Goal: Task Accomplishment & Management: Manage account settings

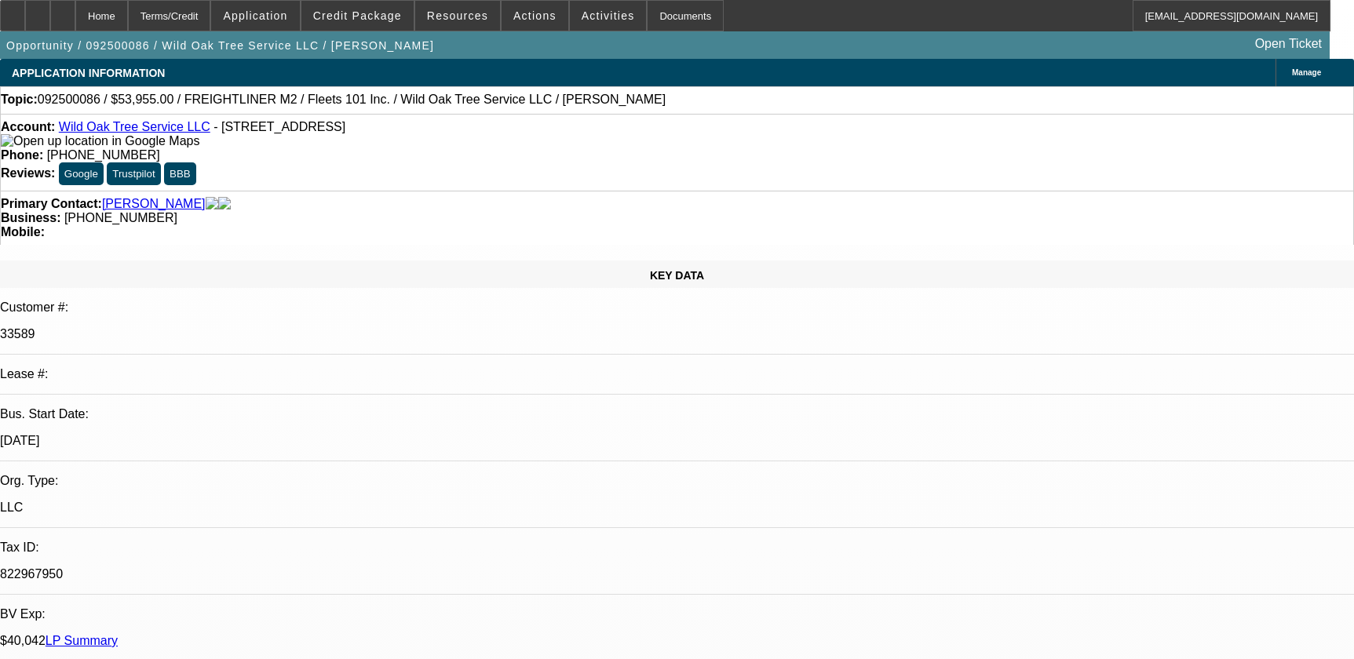
select select "0.1"
select select "2"
select select "0.1"
select select "4"
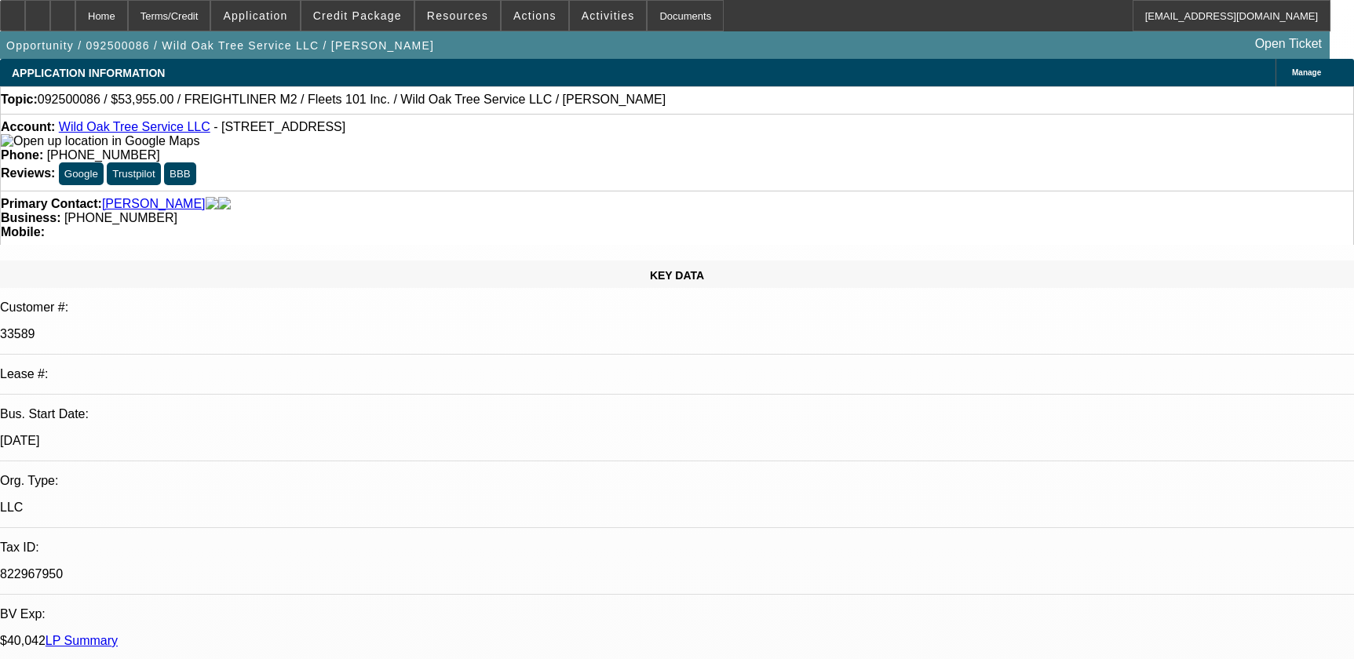
scroll to position [2425, 0]
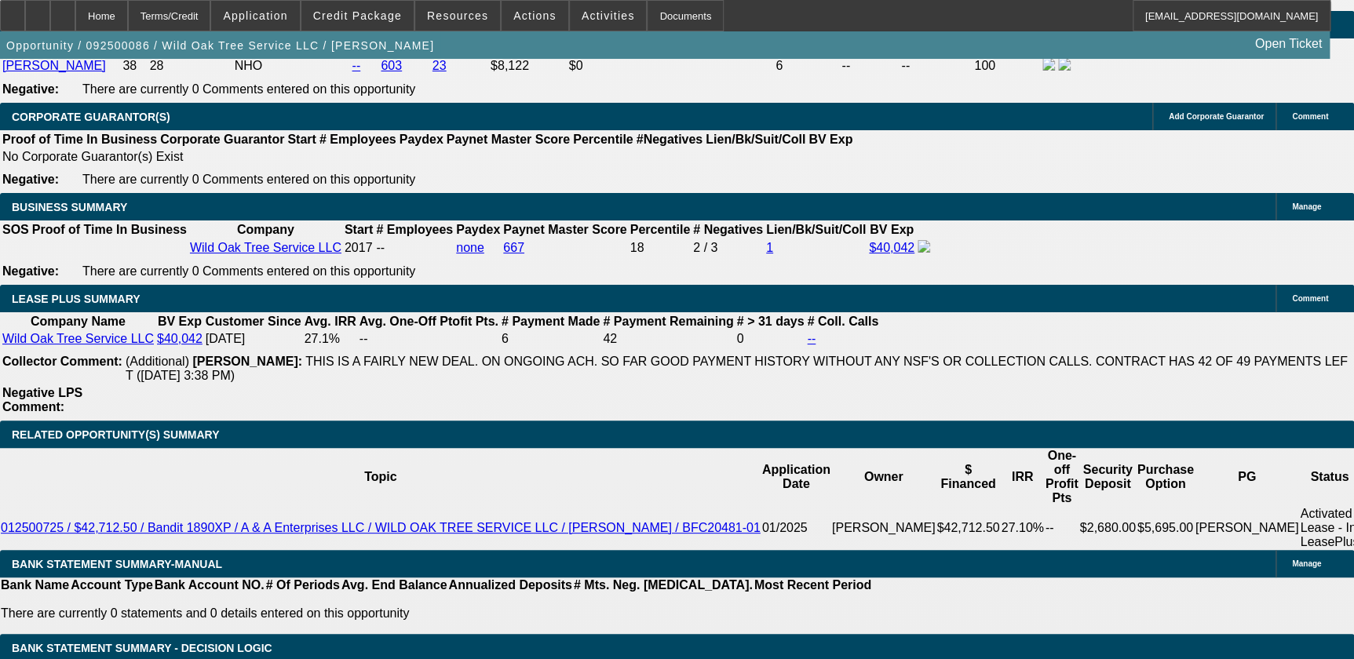
drag, startPoint x: 491, startPoint y: 549, endPoint x: 482, endPoint y: 535, distance: 16.6
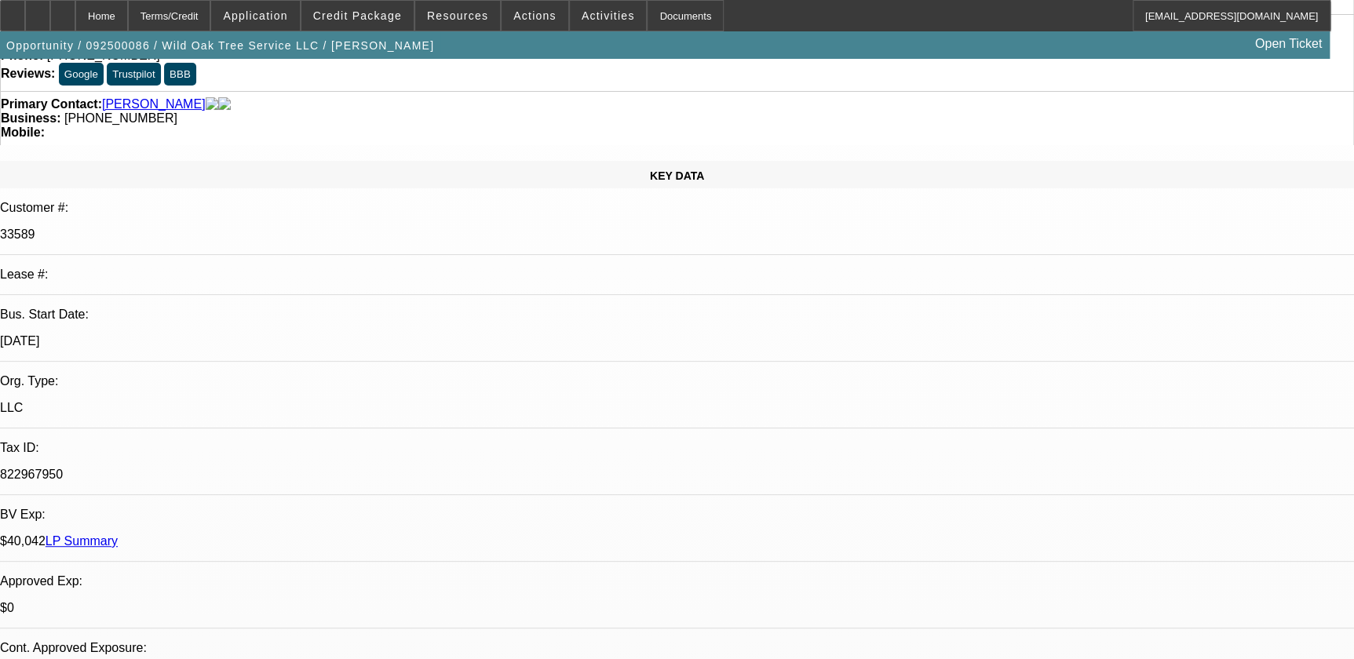
scroll to position [0, 0]
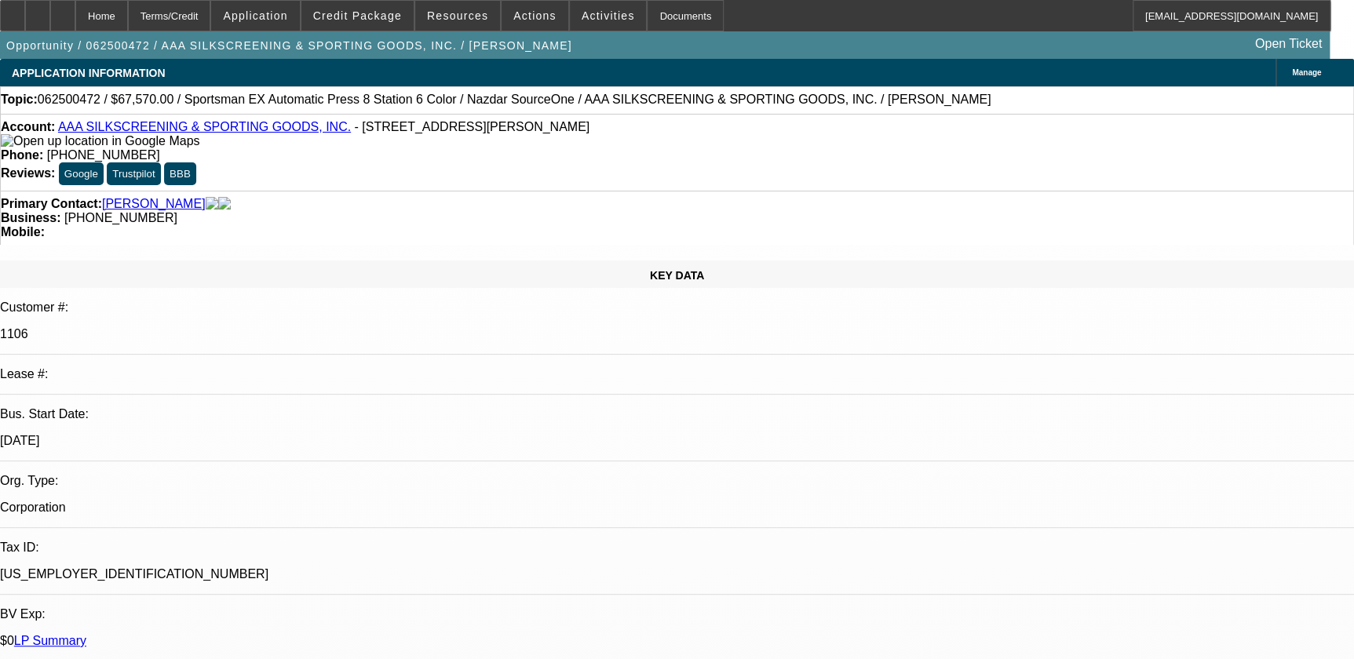
select select "0"
select select "0.1"
select select "2"
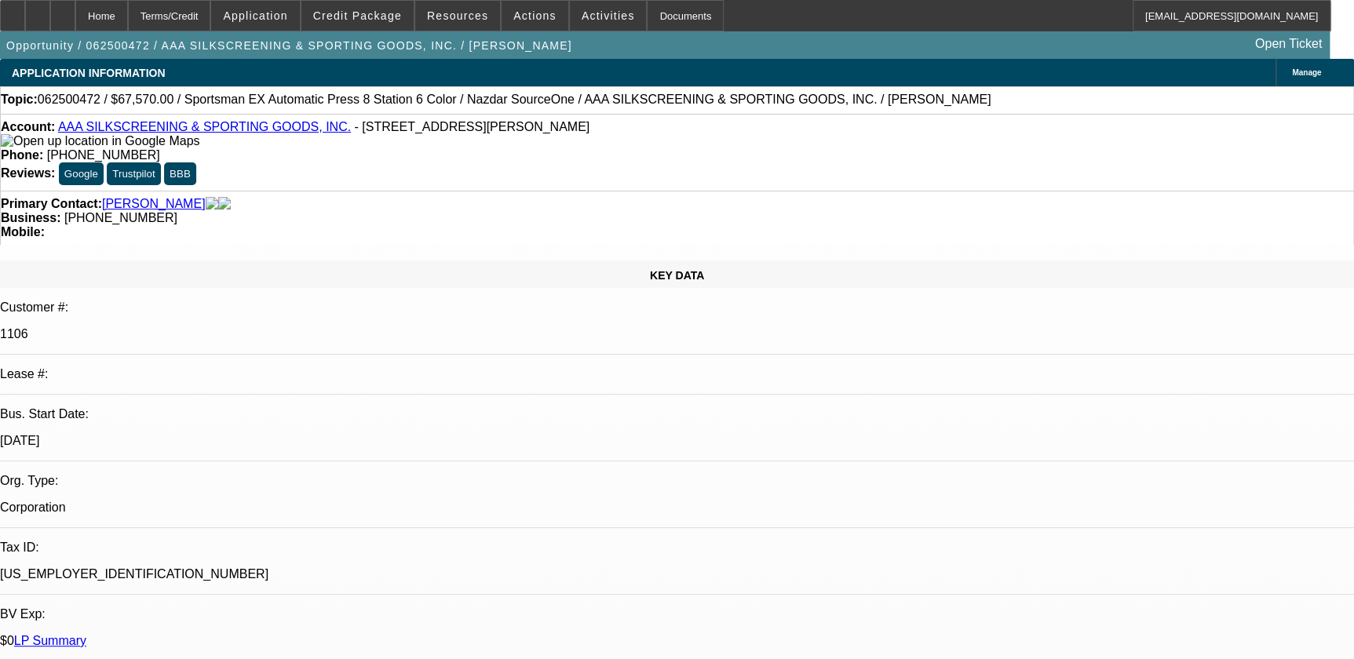
select select "0.1"
select select "0"
select select "0.1"
select select "0"
select select "2"
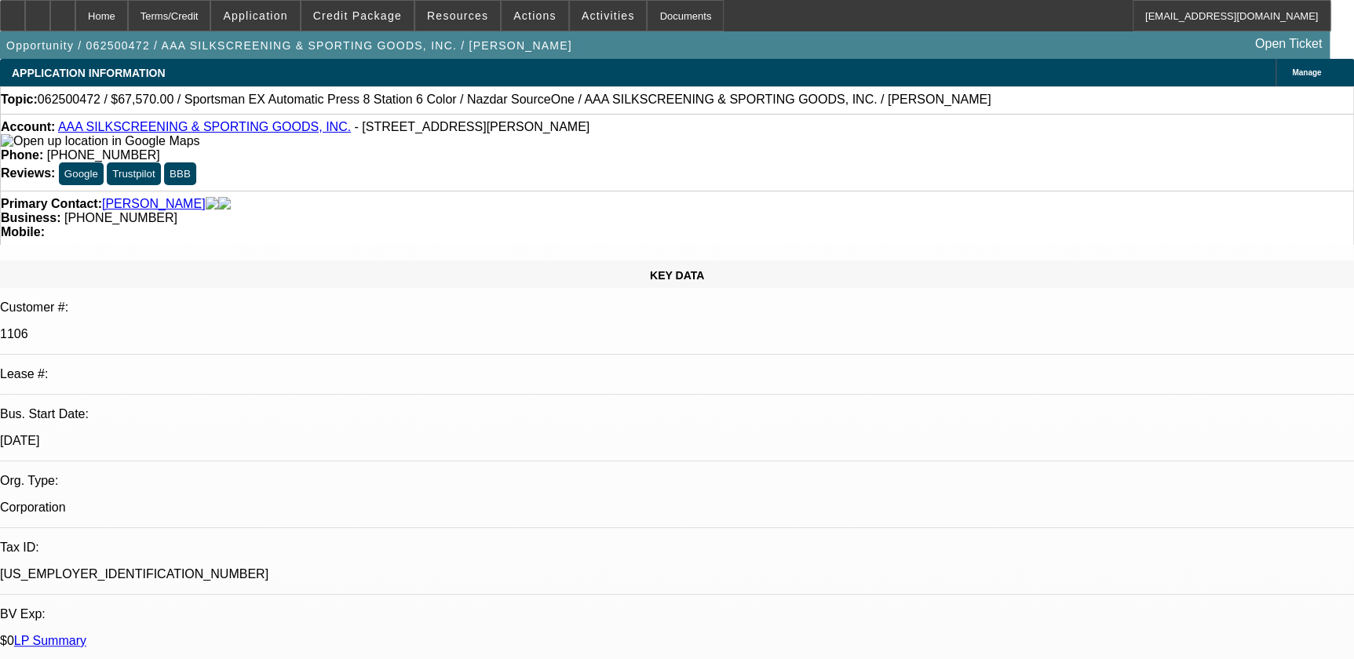
select select "0.1"
select select "1"
select select "5"
select select "6"
select select "1"
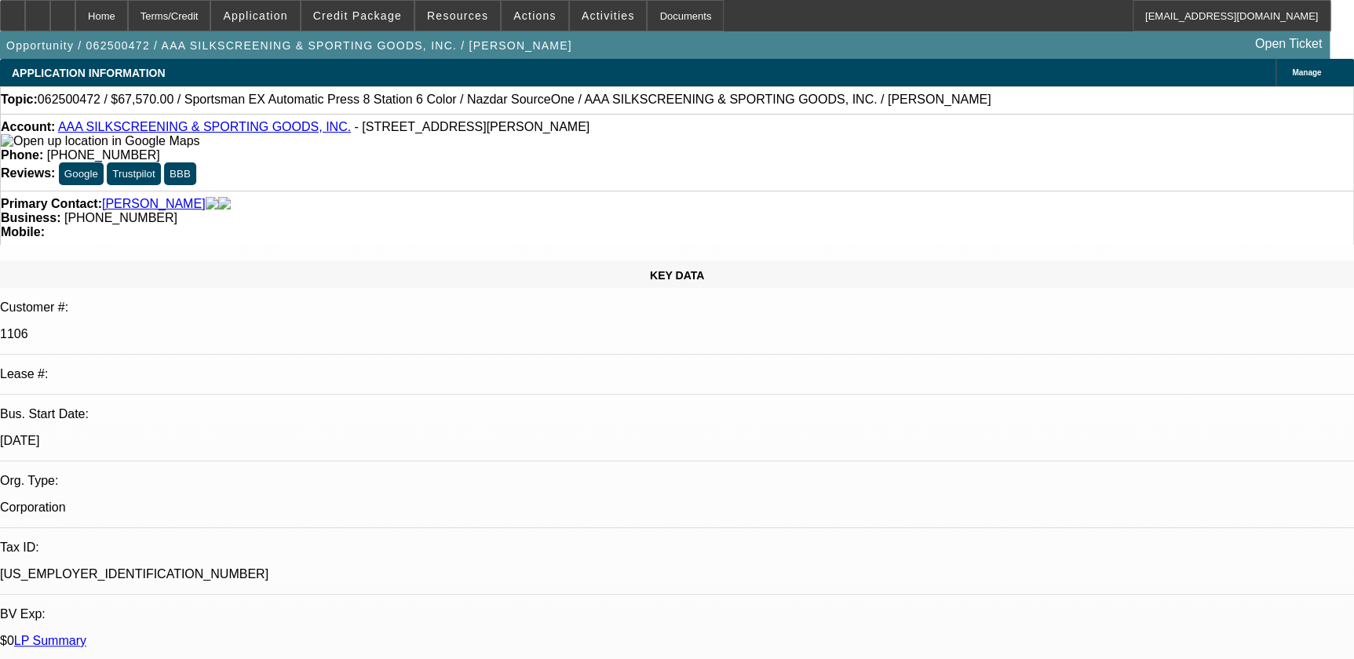
select select "2"
select select "4"
select select "1"
select select "2"
select select "4"
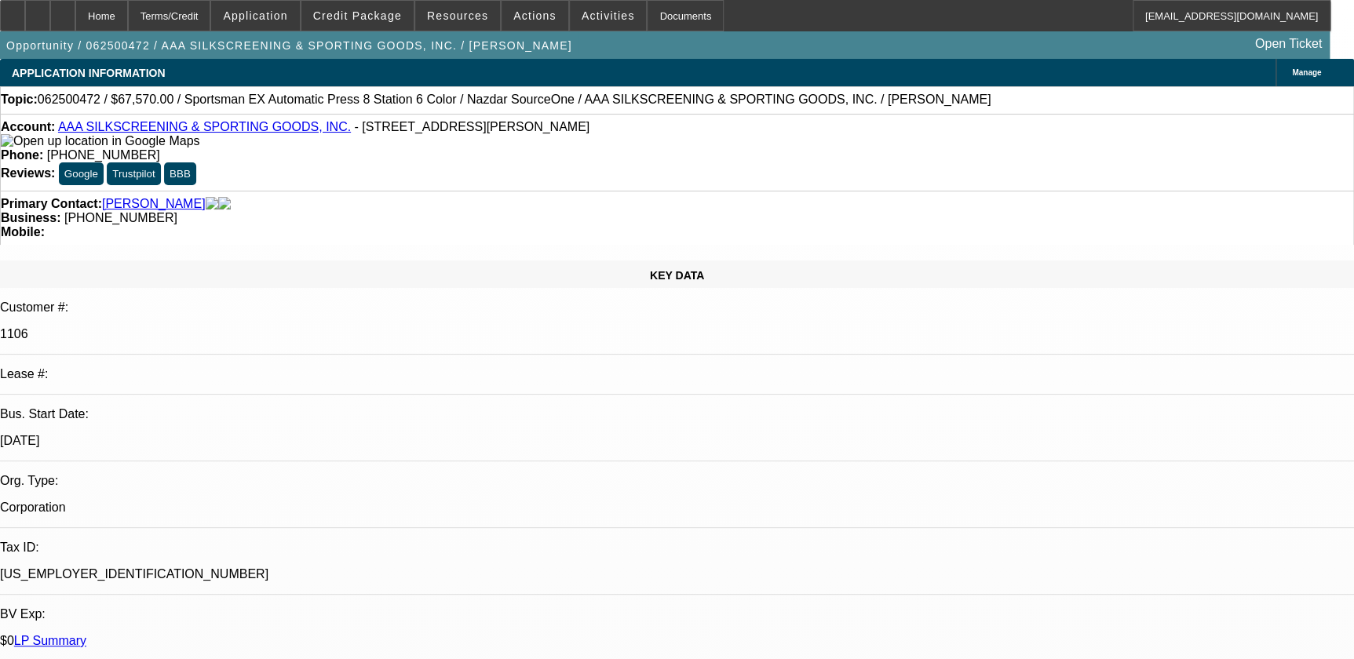
select select "1"
select select "2"
select select "4"
drag, startPoint x: 508, startPoint y: 129, endPoint x: 557, endPoint y: 126, distance: 49.6
click at [569, 148] on div "Phone: [PHONE_NUMBER]" at bounding box center [677, 155] width 1352 height 14
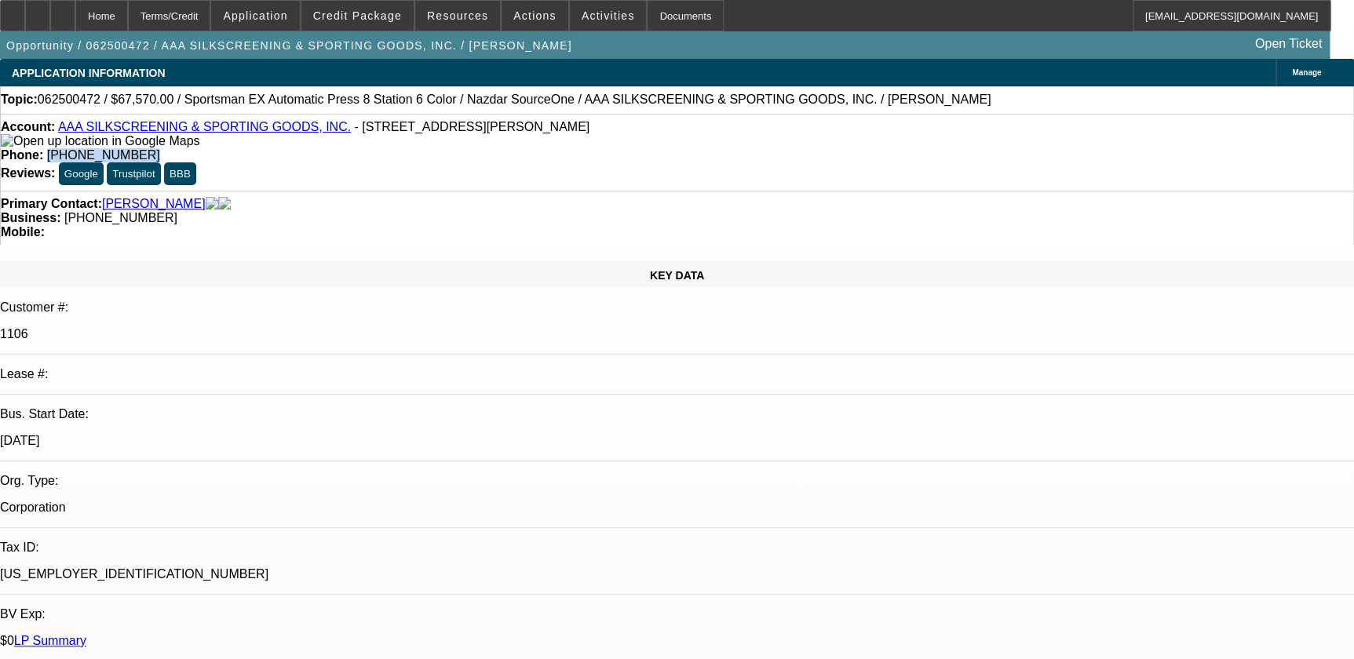
drag, startPoint x: 557, startPoint y: 126, endPoint x: 543, endPoint y: 131, distance: 15.2
copy span "[PHONE_NUMBER]"
click at [349, 137] on div "Account: AAA SILKSCREENING & SPORTING GOODS, INC. - [STREET_ADDRESS][PERSON_NAM…" at bounding box center [677, 134] width 1352 height 28
click at [287, 20] on span "Application" at bounding box center [255, 15] width 64 height 13
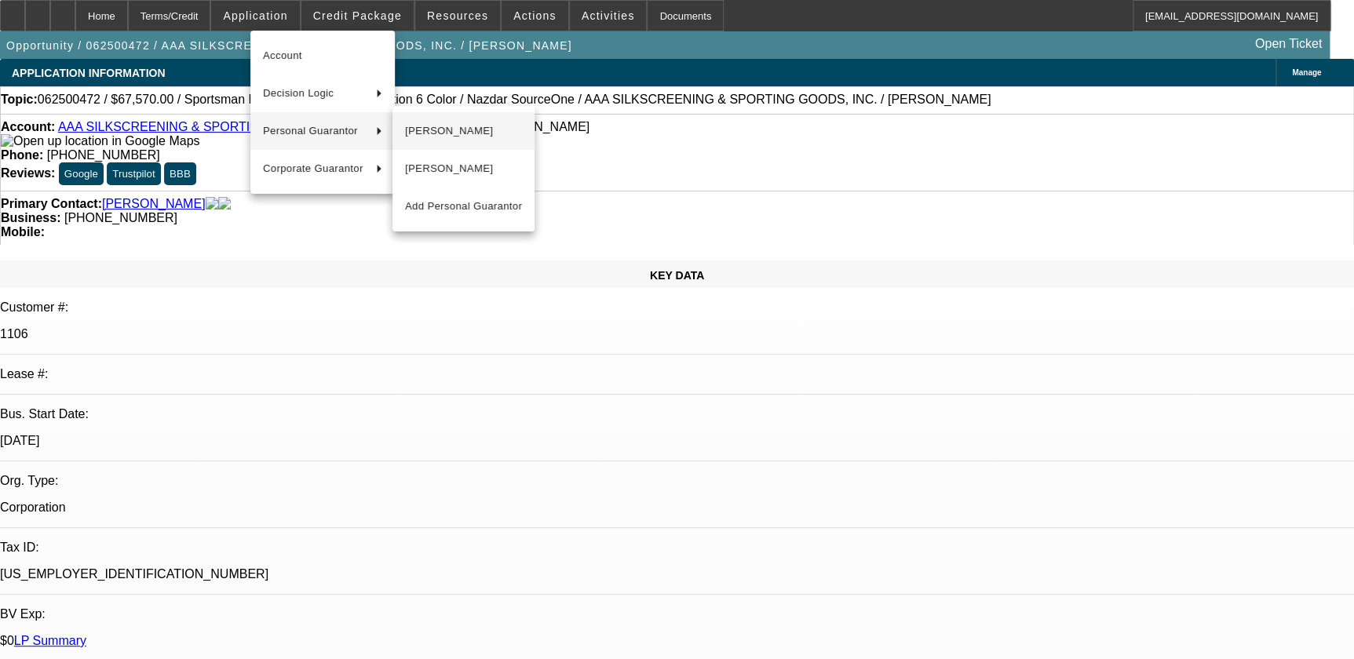
click at [488, 135] on span "[PERSON_NAME]" at bounding box center [463, 131] width 117 height 19
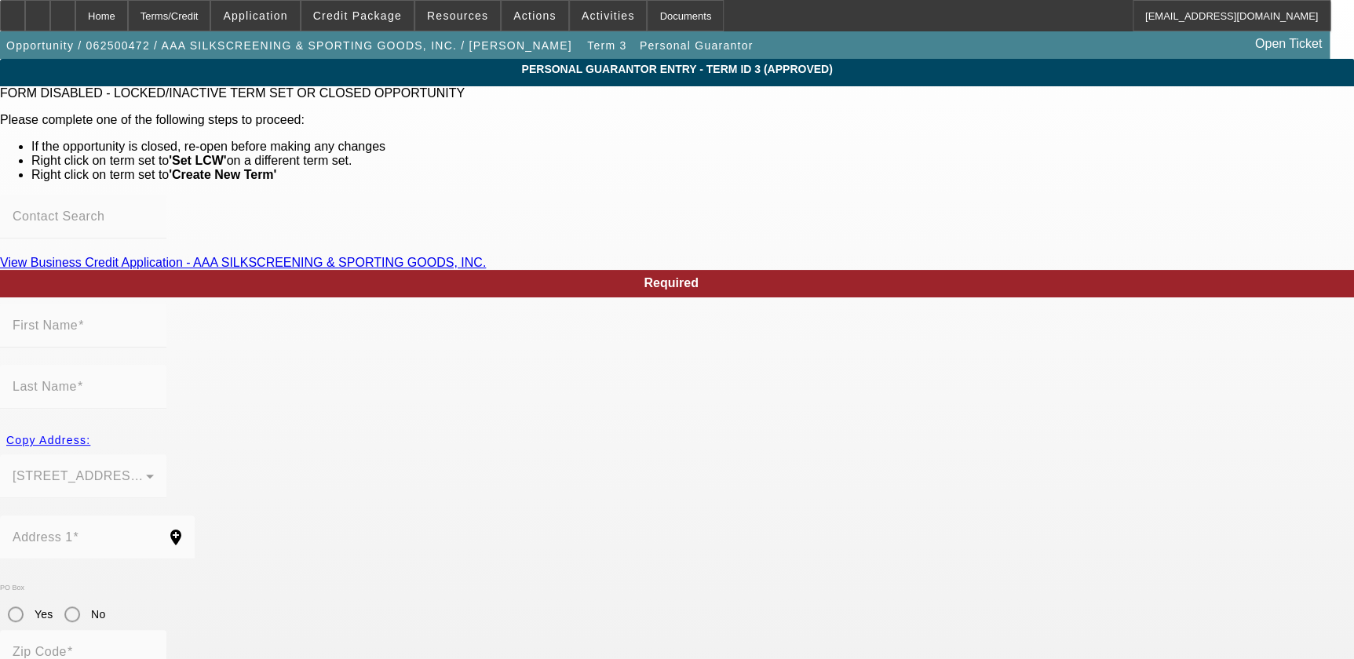
scroll to position [133, 0]
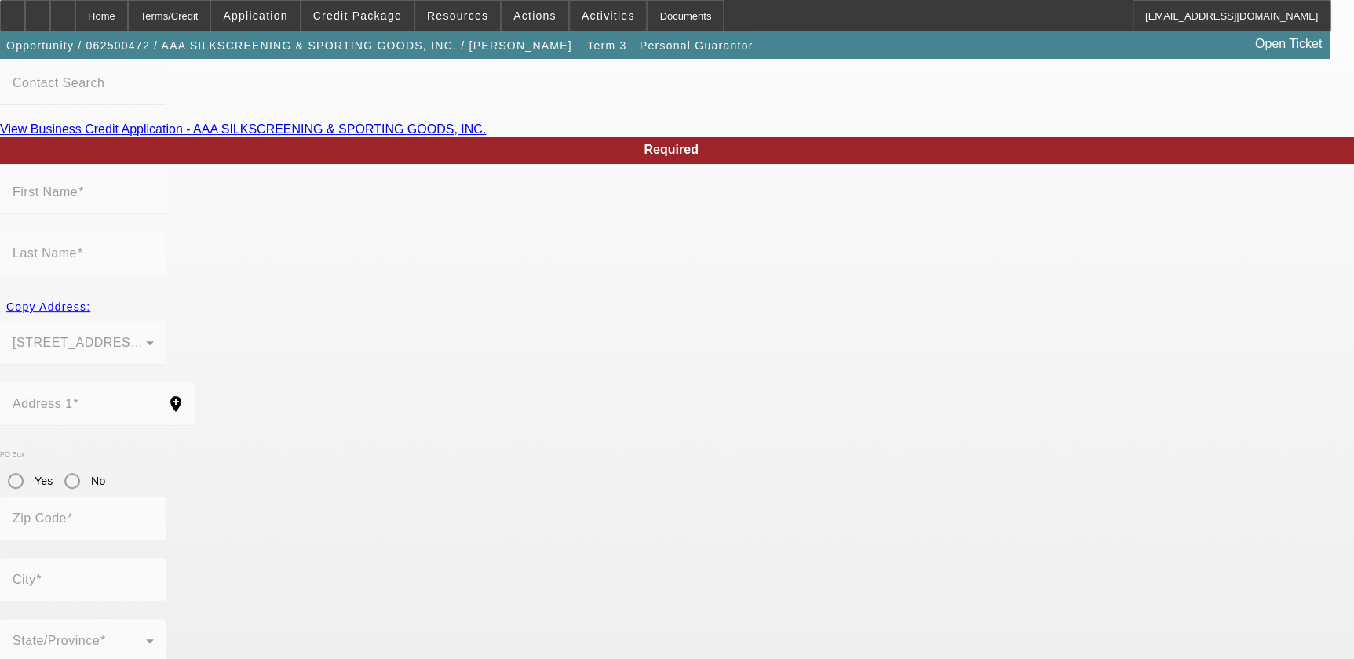
type input "[PERSON_NAME]"
type input "[STREET_ADDRESS]"
radio input "true"
type input "70121"
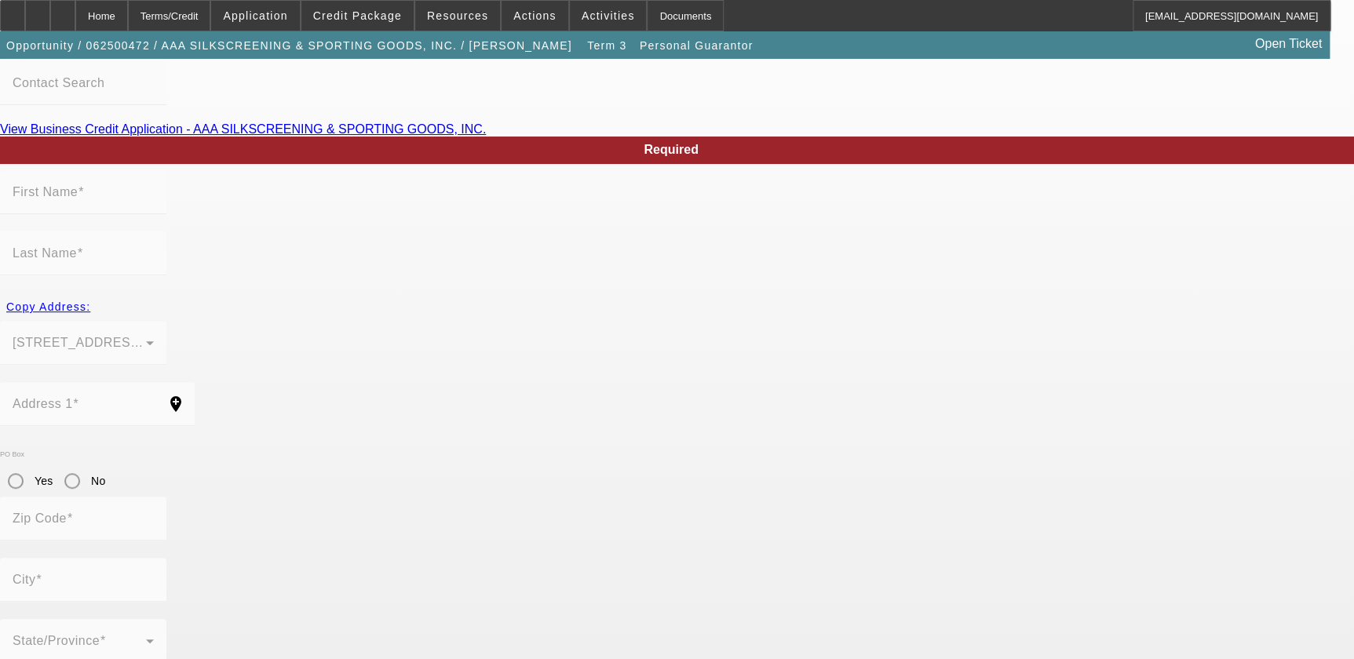
type input "Jefferson"
type input "[PHONE_NUMBER]"
type input "50"
type input "438-41-7159"
type input "[PERSON_NAME][EMAIL_ADDRESS][DOMAIN_NAME]"
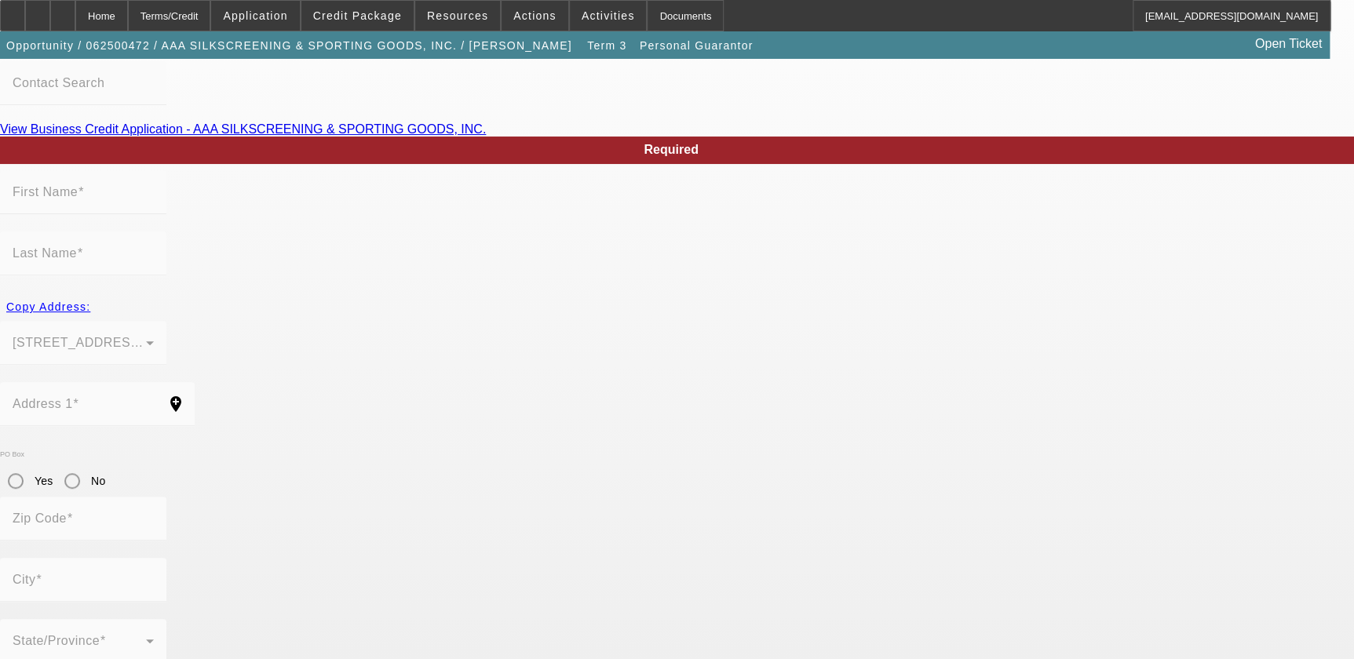
type input "[PHONE_NUMBER]"
click at [287, 13] on span "Application" at bounding box center [255, 15] width 64 height 13
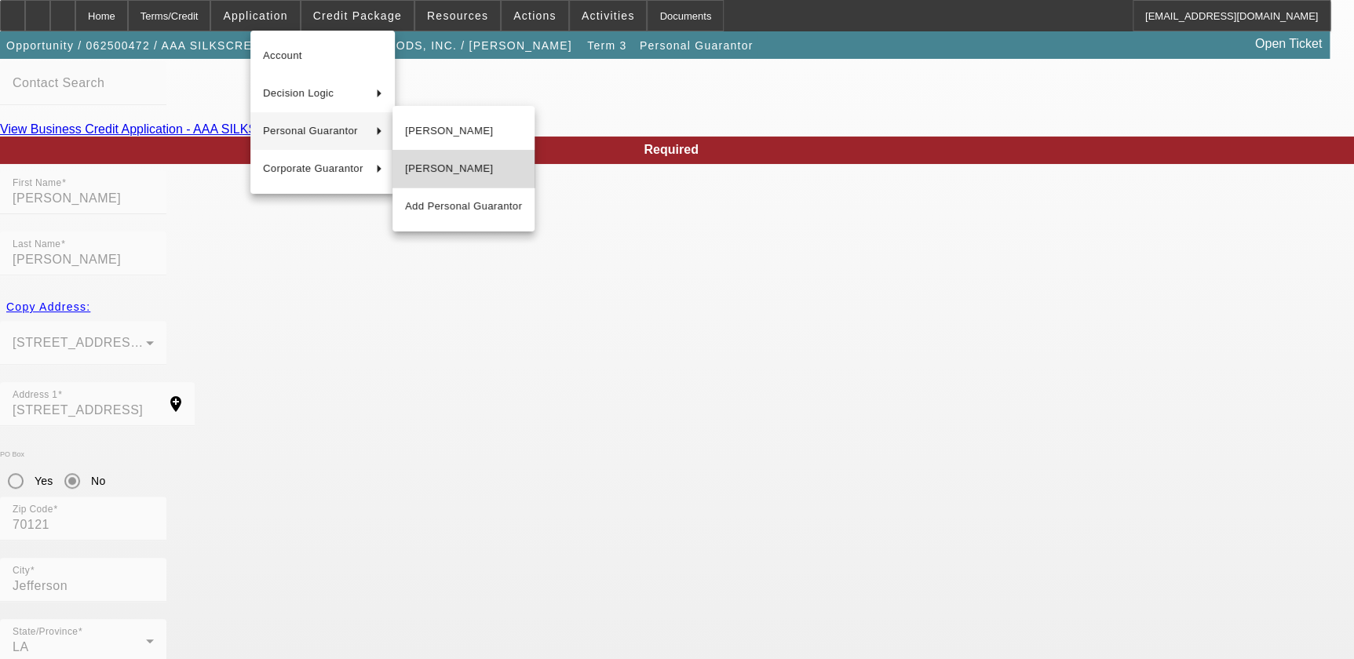
click at [465, 164] on span "[PERSON_NAME]" at bounding box center [463, 168] width 117 height 19
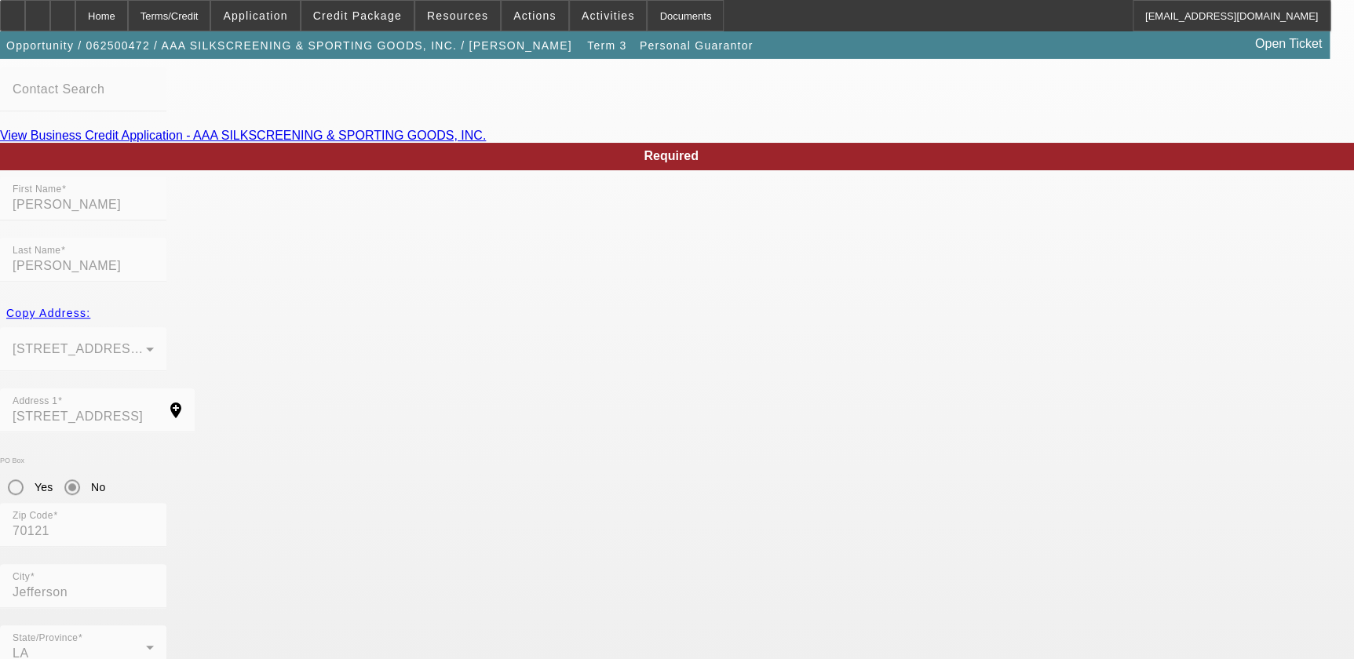
scroll to position [133, 0]
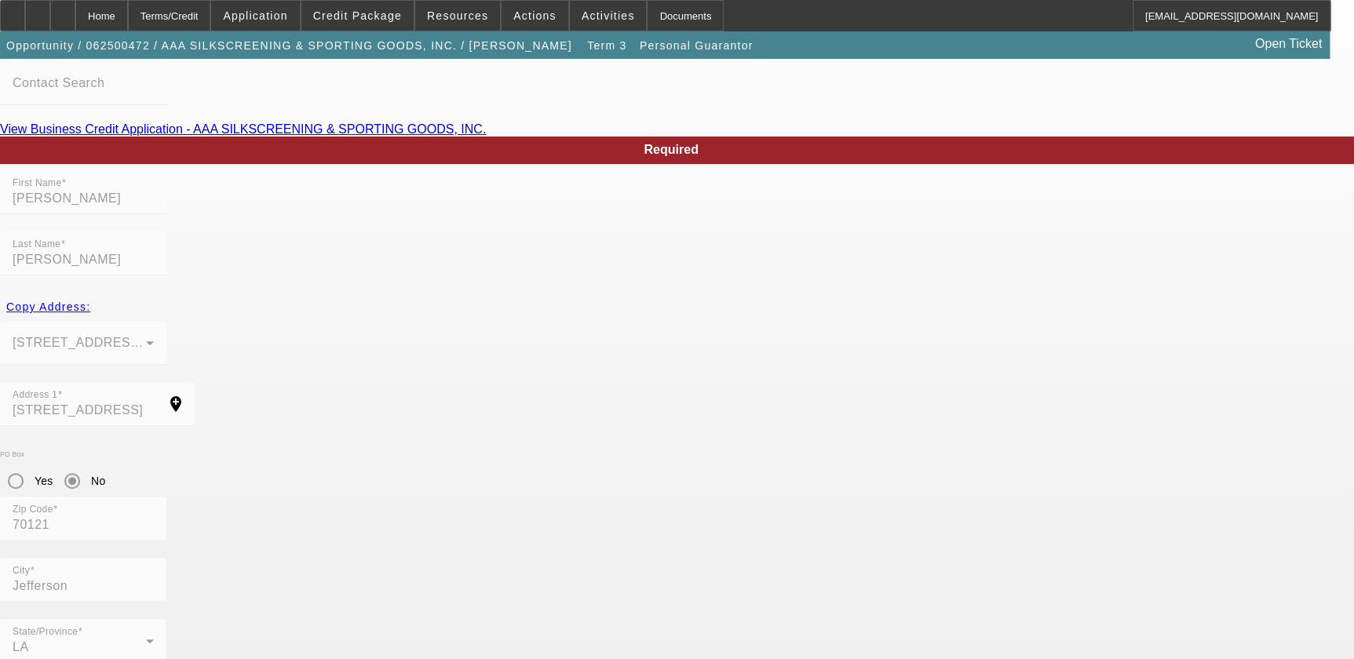
type input "[PERSON_NAME]"
type input "[STREET_ADDRESS][PERSON_NAME]"
type input "70062"
type input "Kenner"
type input "[PHONE_NUMBER]"
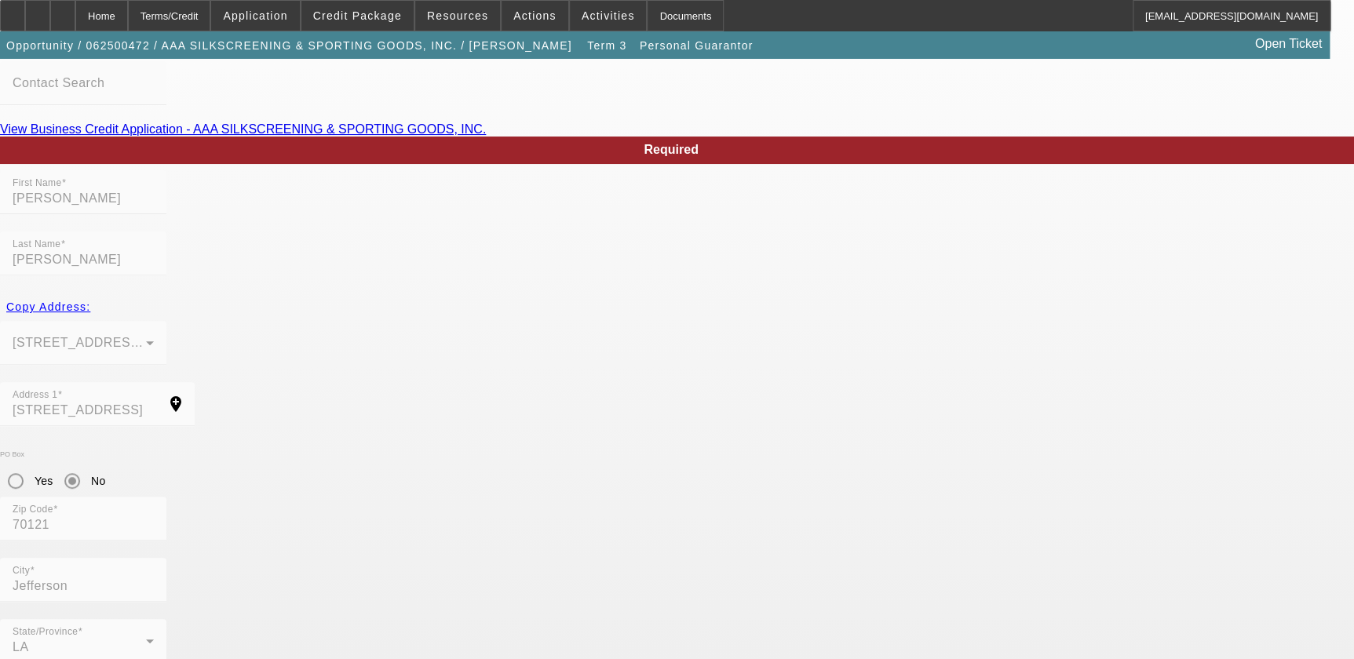
type input "51"
type input "436-82-8628"
type input "[EMAIL_ADDRESS][PERSON_NAME][DOMAIN_NAME]"
type input "[PHONE_NUMBER]"
type input "$0.00"
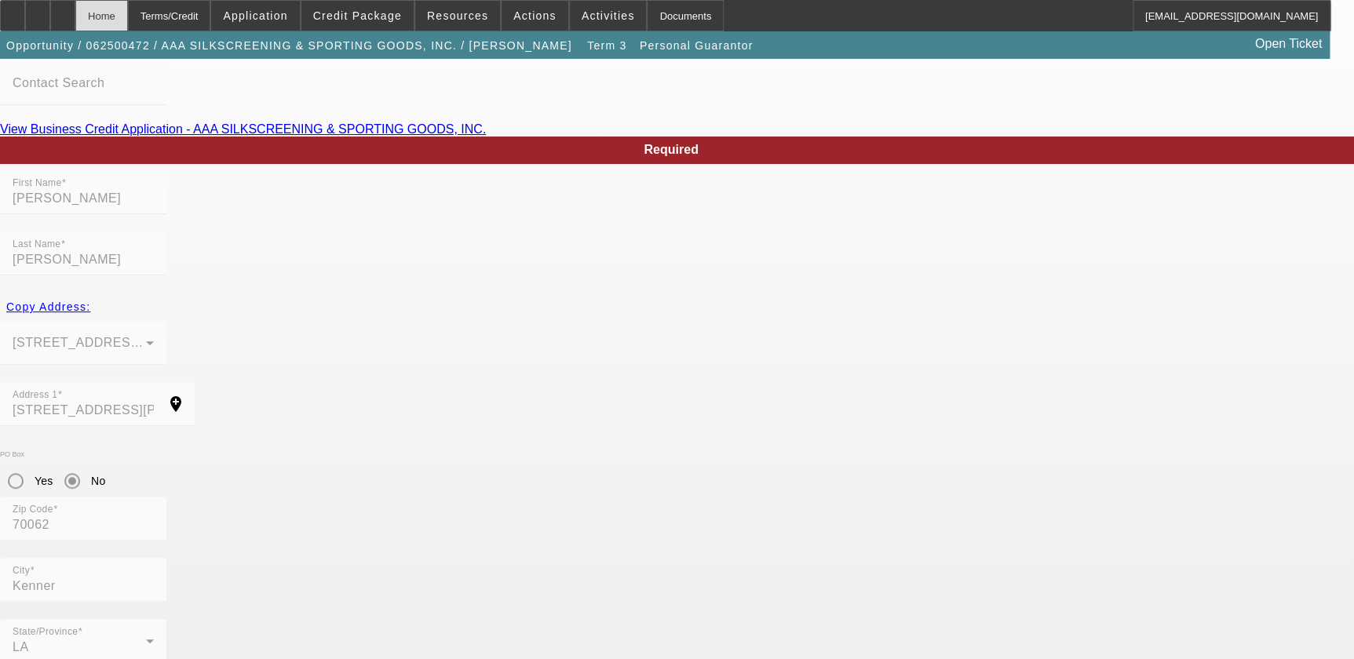
click at [128, 17] on div "Home" at bounding box center [101, 15] width 53 height 31
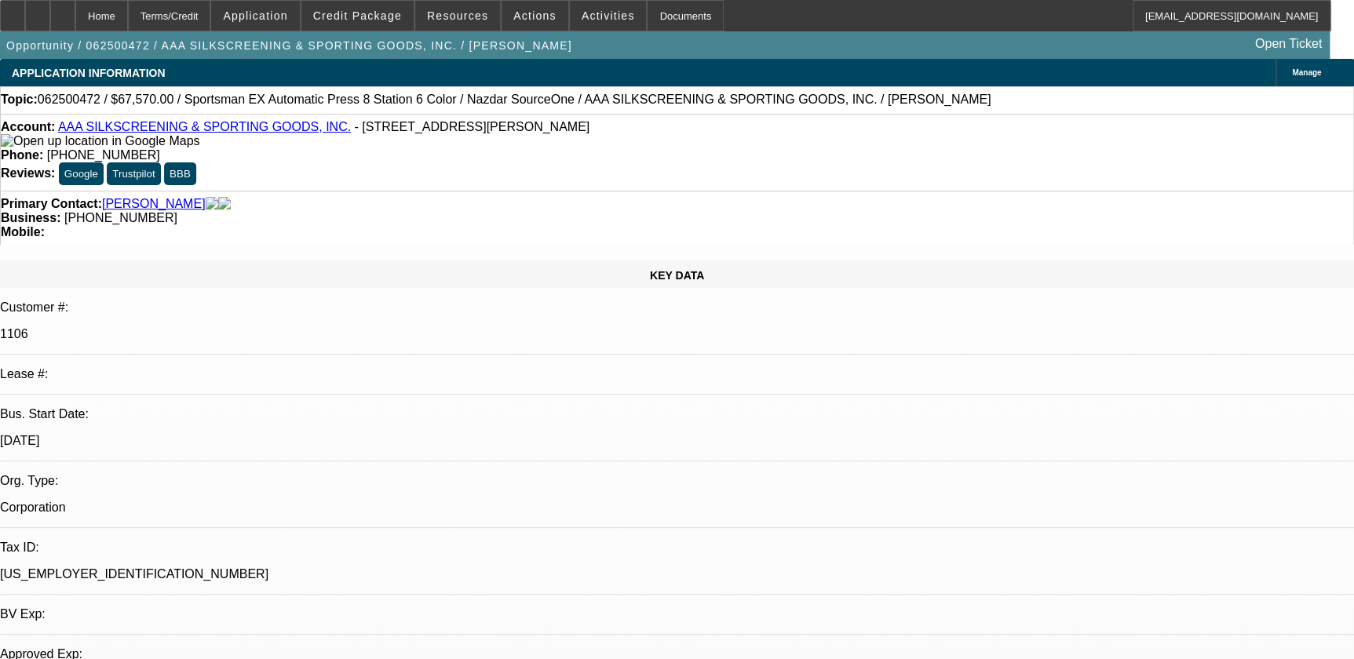
select select "0"
select select "5"
select select "0"
select select "6"
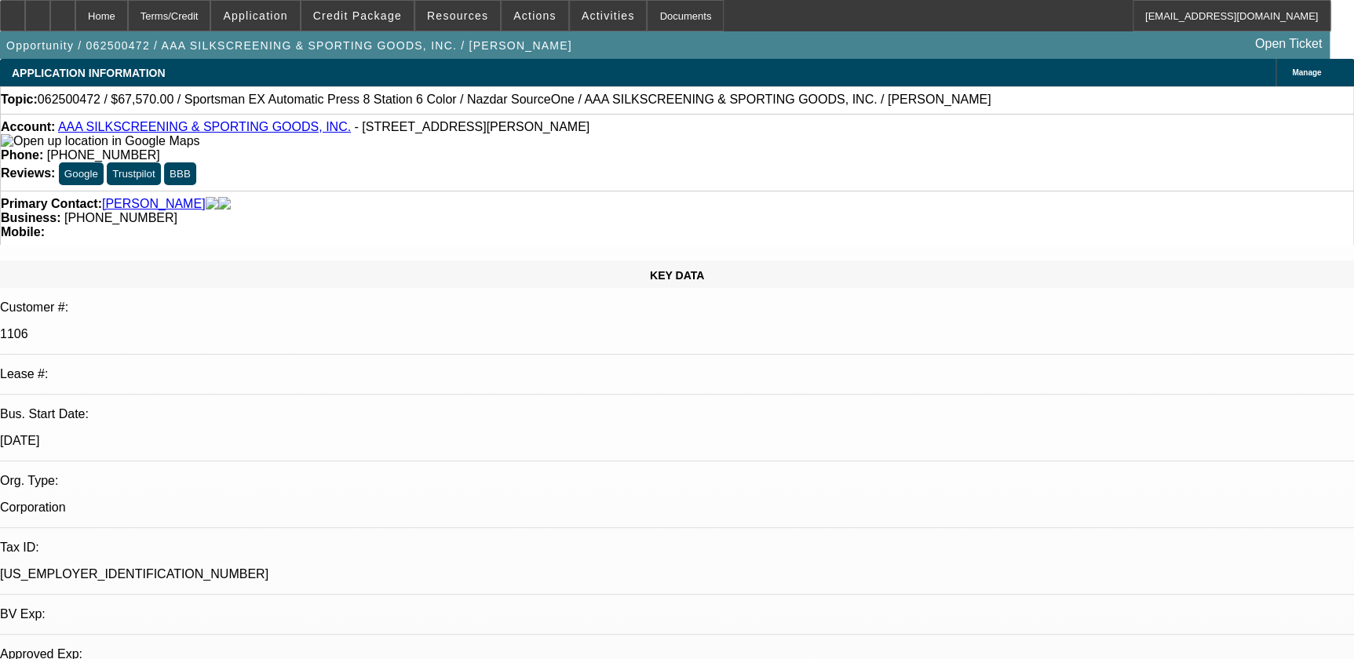
select select "0.1"
select select "2"
select select "0.1"
select select "4"
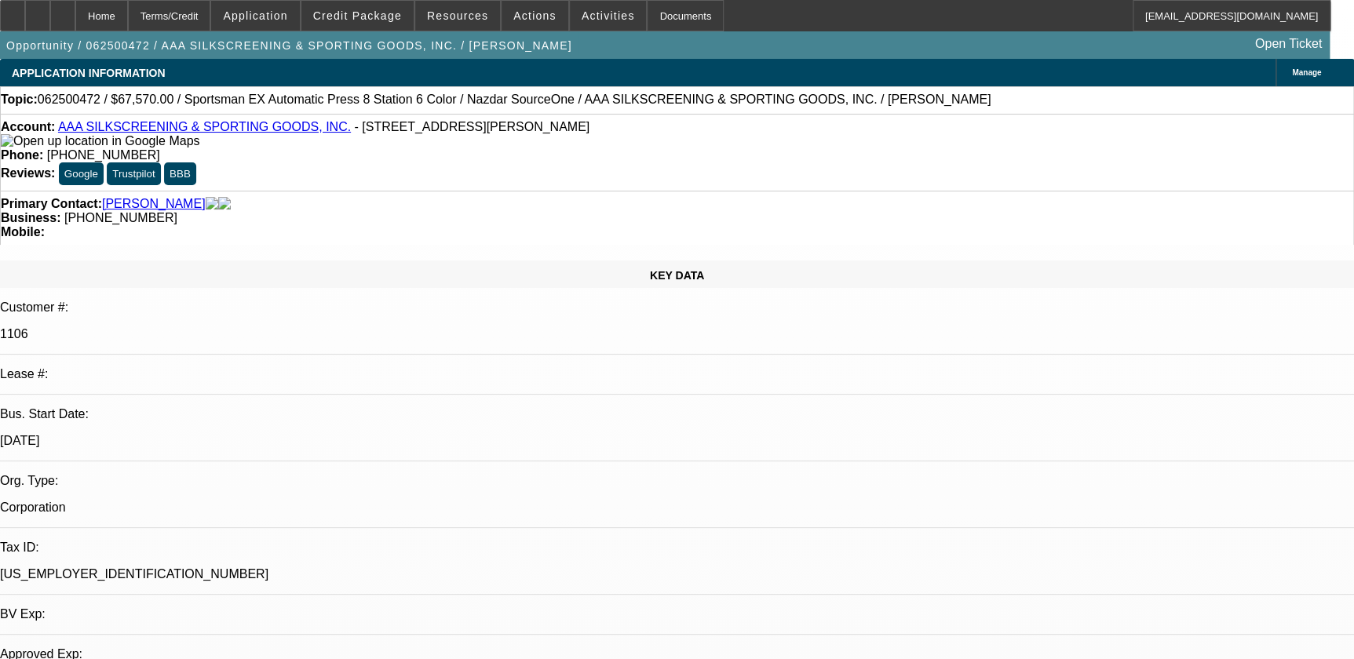
select select "0"
select select "2"
select select "0.1"
select select "4"
select select "0"
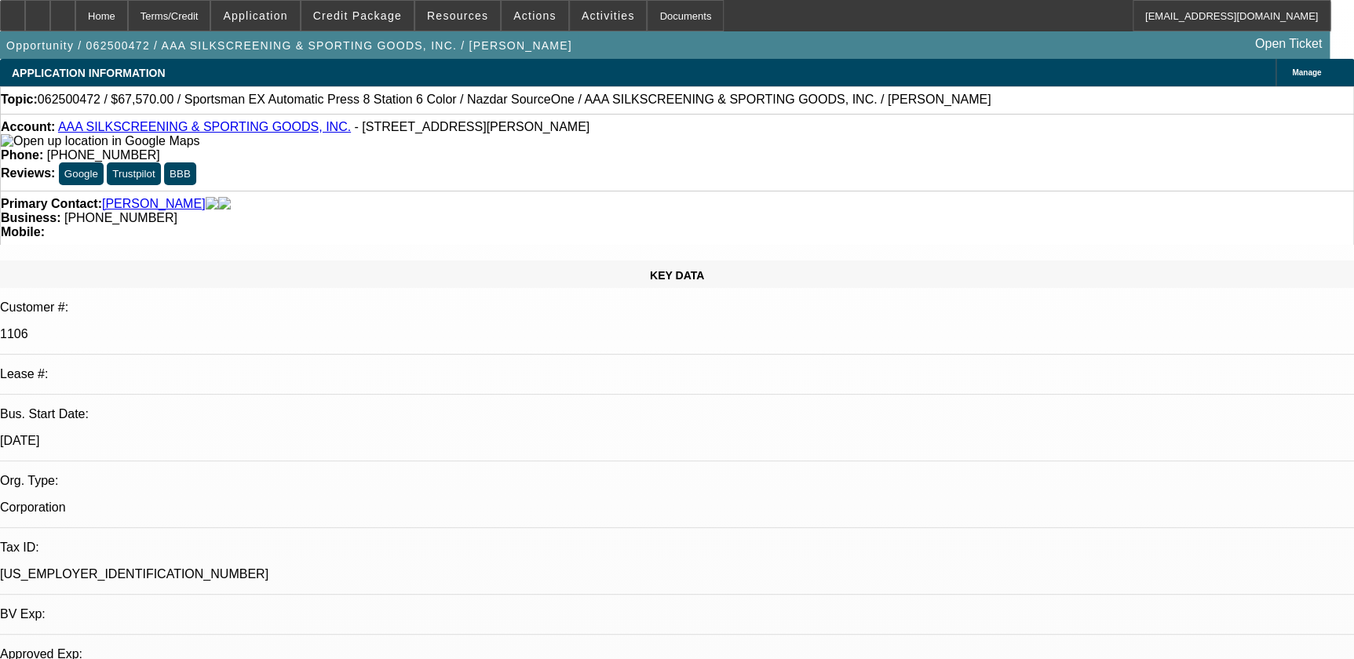
select select "2"
select select "0.1"
select select "4"
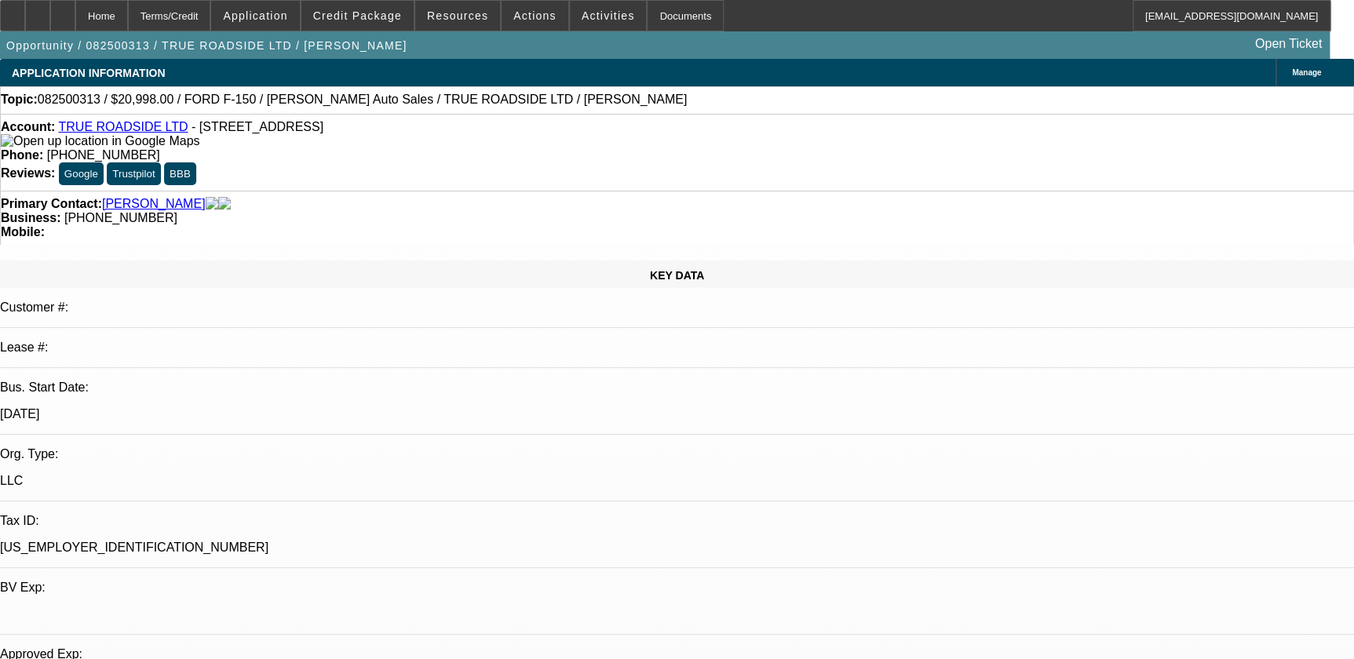
select select "0"
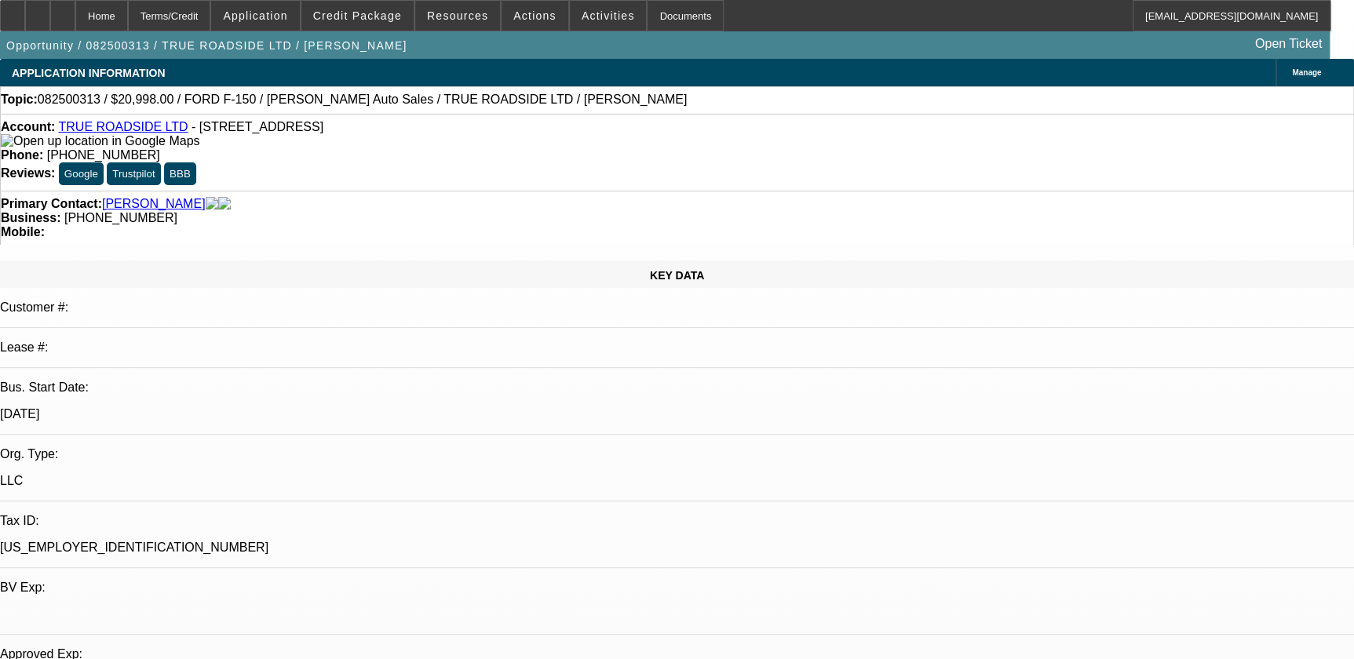
select select "0"
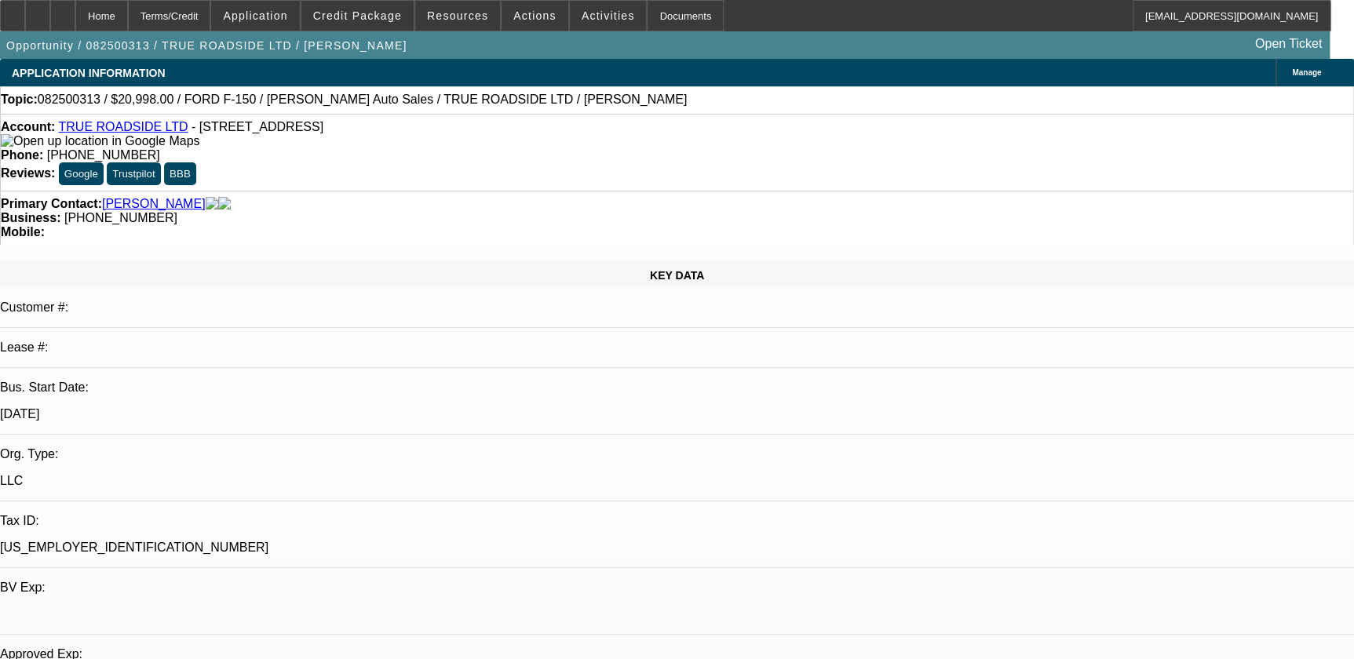
select select "0"
select select "1"
select select "3"
select select "6"
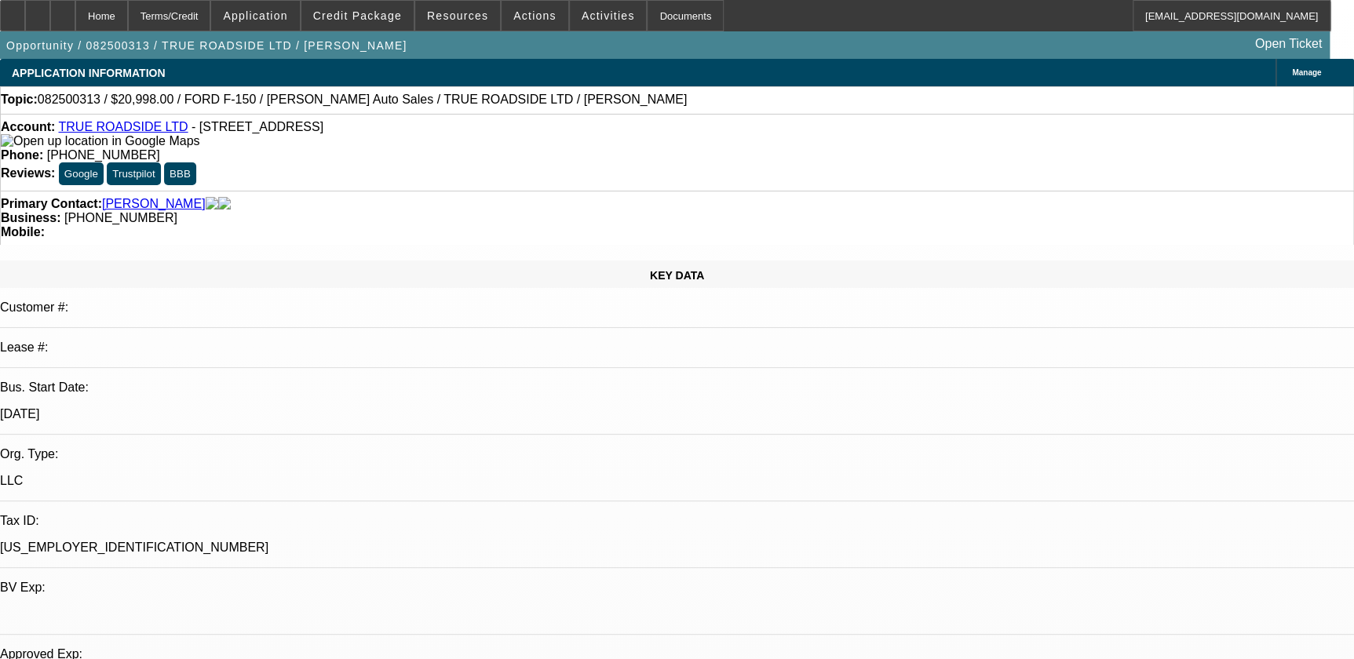
select select "1"
select select "3"
select select "6"
select select "1"
select select "3"
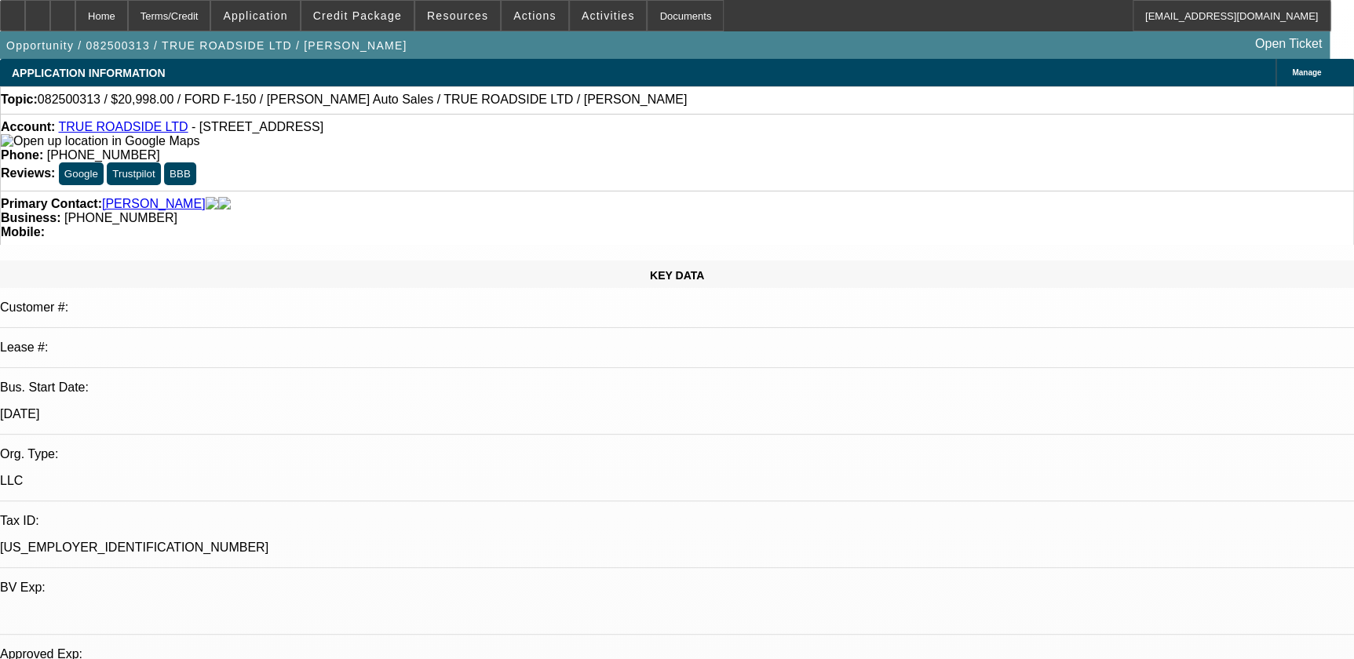
select select "6"
select select "1"
select select "3"
select select "6"
click at [600, 13] on span "Activities" at bounding box center [608, 15] width 53 height 13
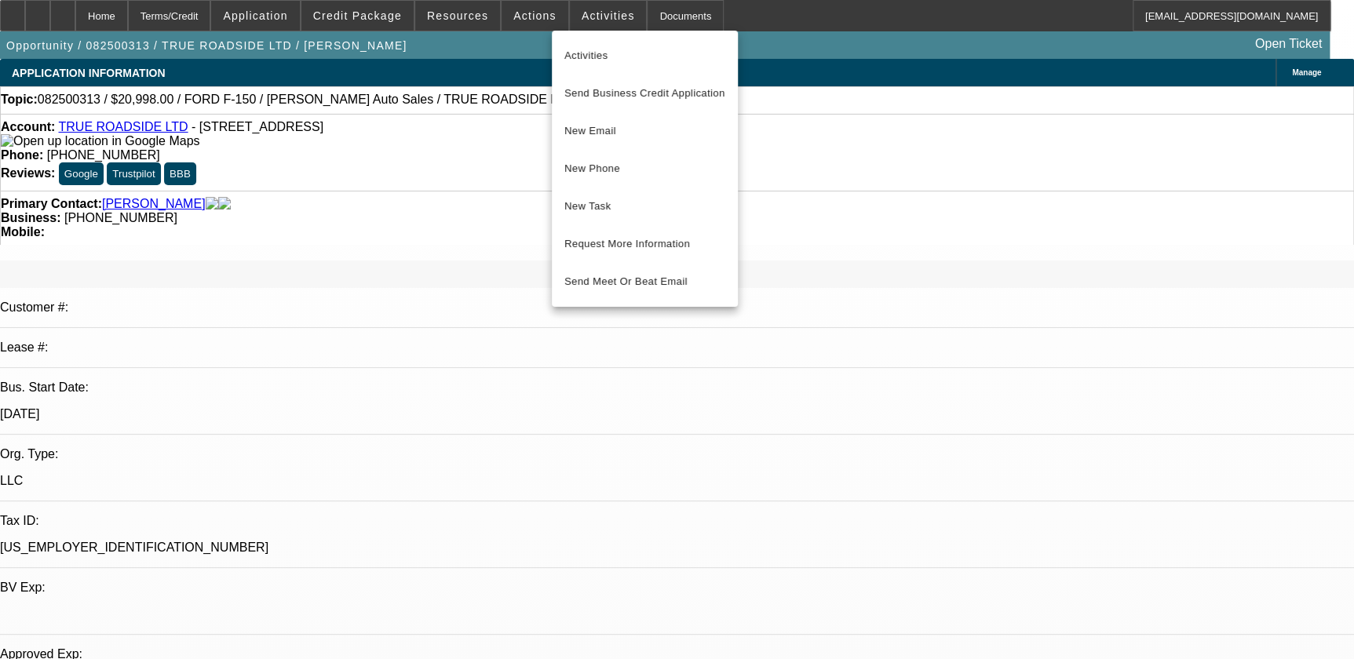
drag, startPoint x: 661, startPoint y: 23, endPoint x: 603, endPoint y: 16, distance: 58.5
click at [659, 23] on div at bounding box center [677, 329] width 1354 height 659
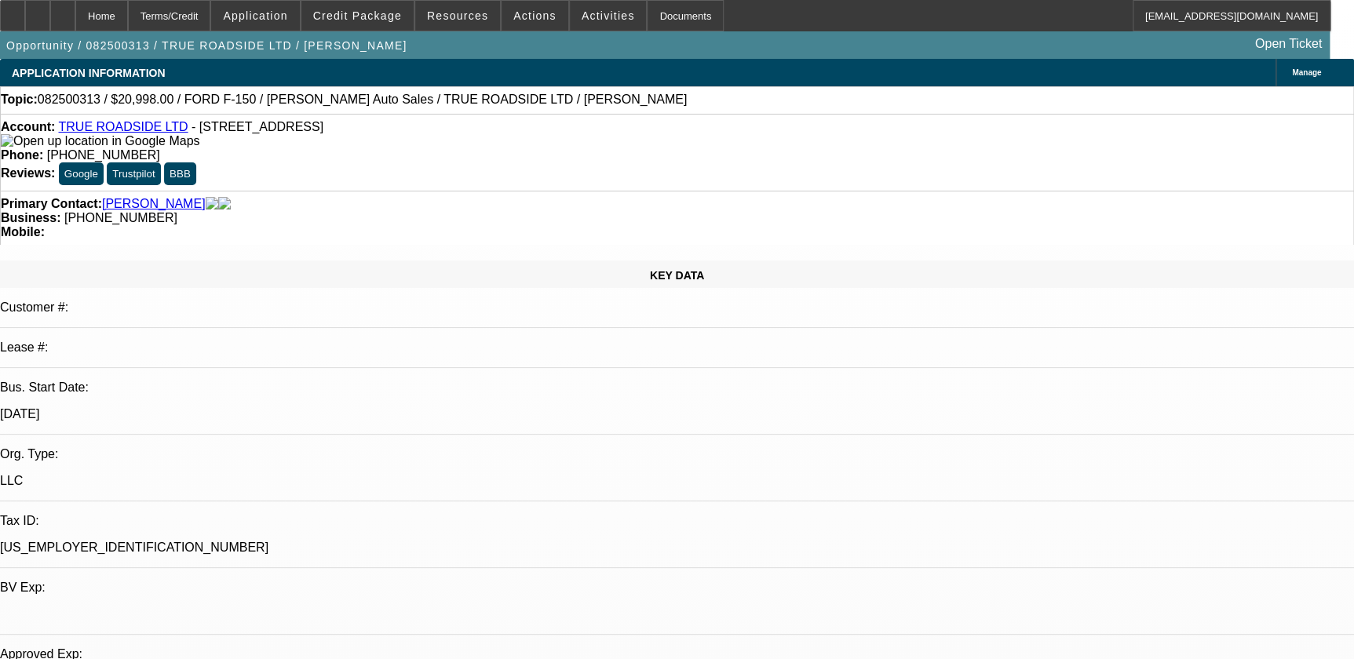
click at [531, 11] on span "Actions" at bounding box center [534, 15] width 43 height 13
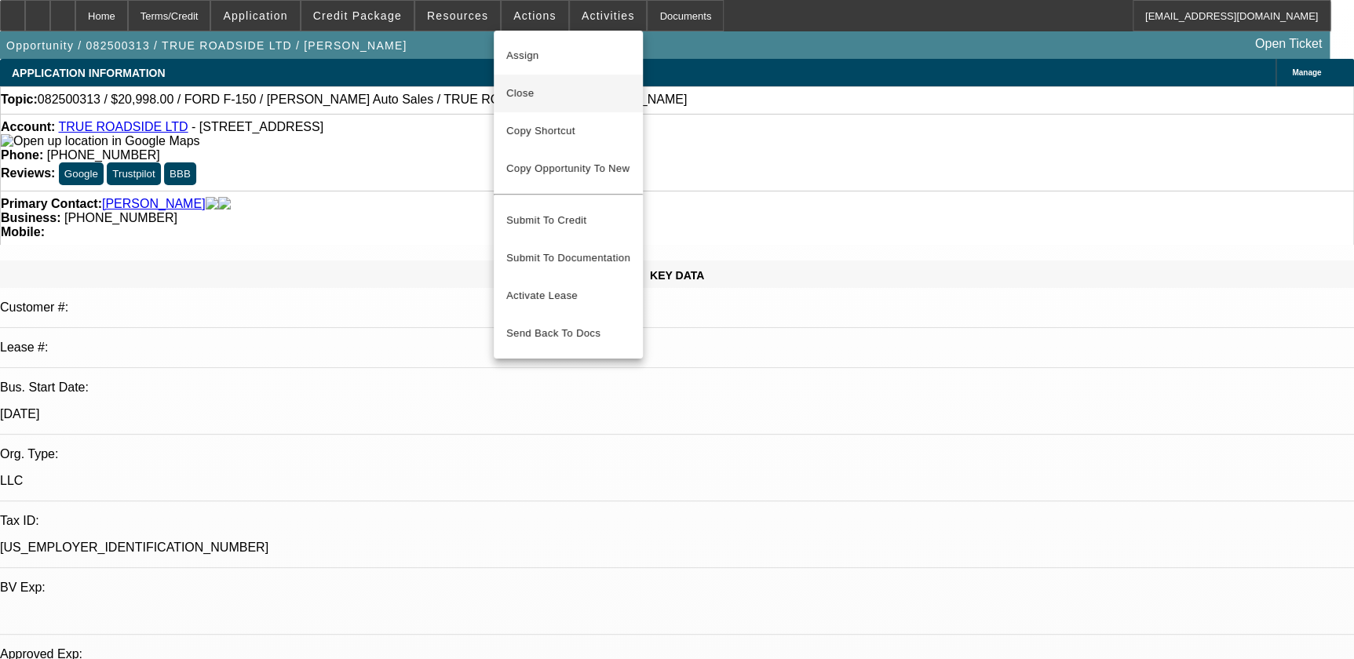
click at [534, 86] on span "Close" at bounding box center [568, 93] width 124 height 19
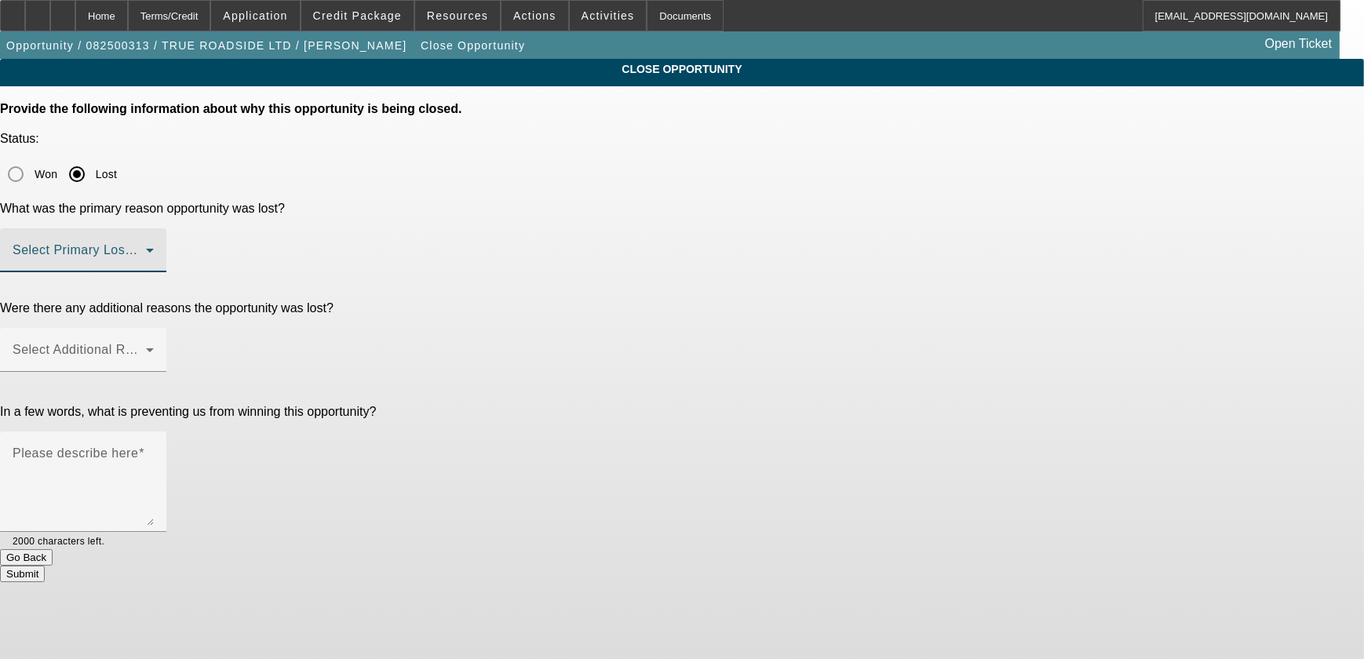
click at [146, 247] on span at bounding box center [79, 256] width 133 height 19
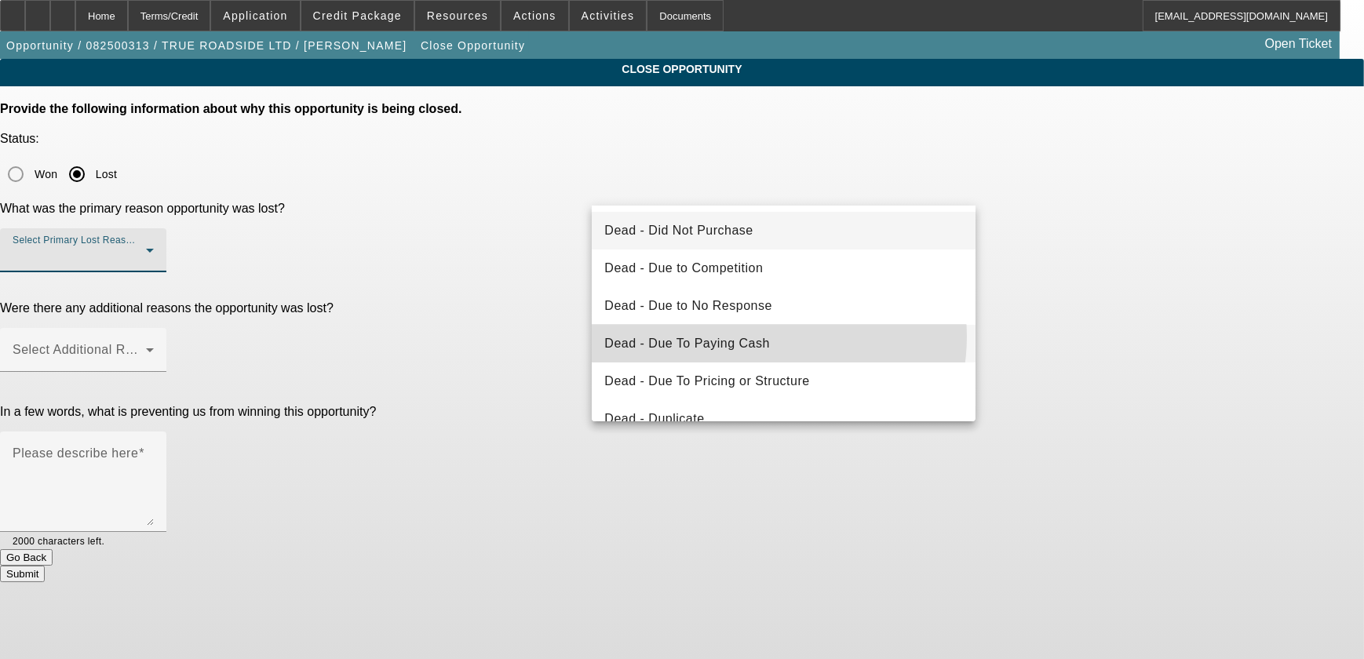
click at [769, 337] on mat-option "Dead - Due To Paying Cash" at bounding box center [784, 344] width 384 height 38
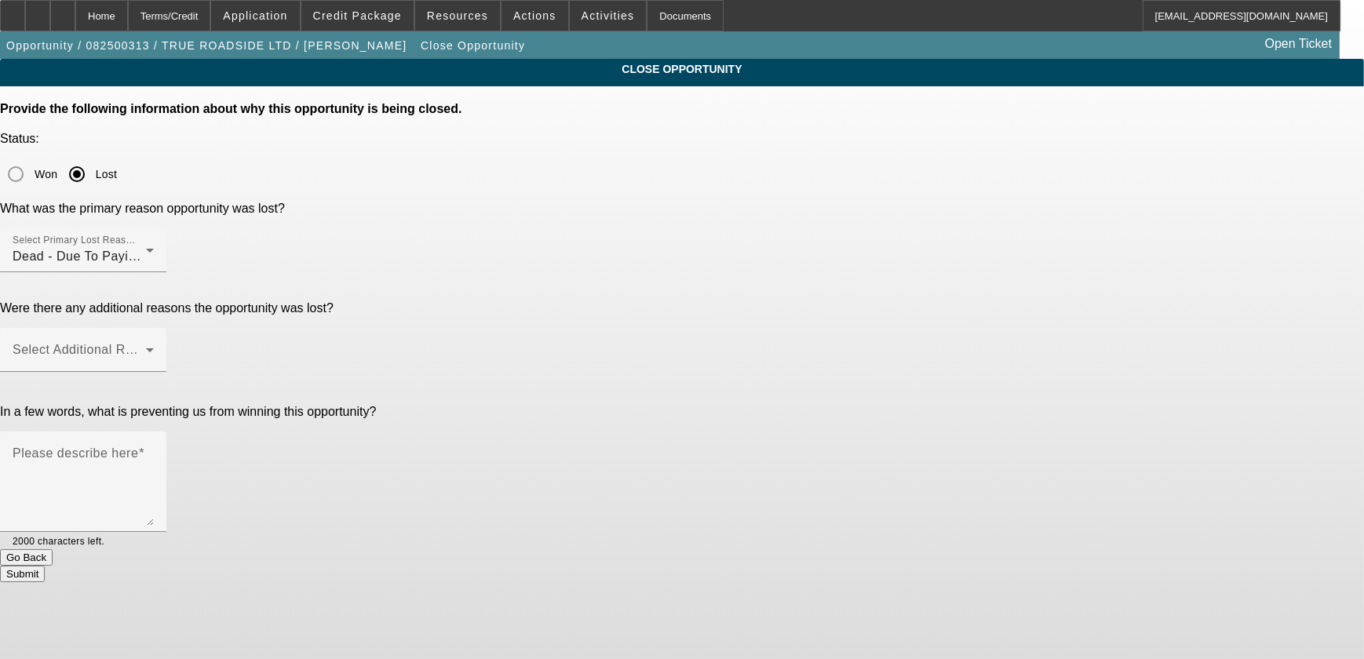
click at [1168, 242] on app-close-opportunity "CLOSE OPPORTUNITY Provide the following information about why this opportunity …" at bounding box center [682, 321] width 1364 height 524
click at [146, 347] on span at bounding box center [79, 356] width 133 height 19
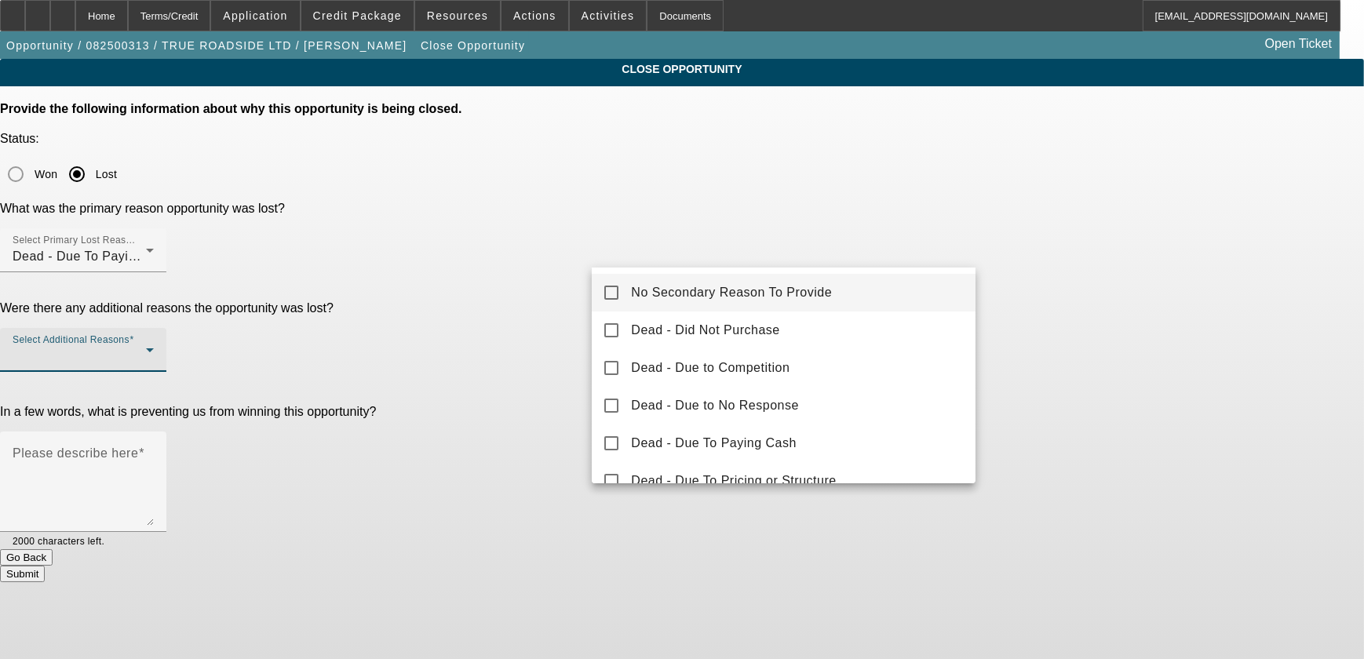
click at [798, 293] on span "No Secondary Reason To Provide" at bounding box center [731, 292] width 201 height 19
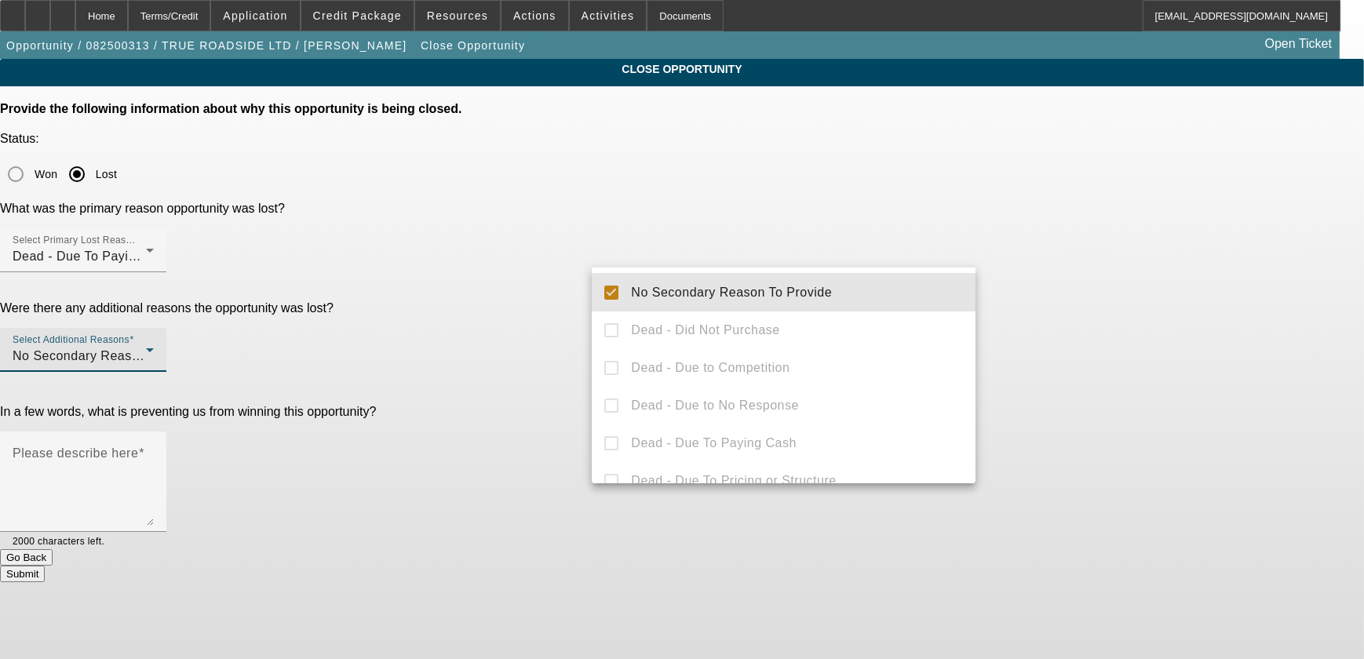
click at [1187, 259] on div at bounding box center [682, 329] width 1364 height 659
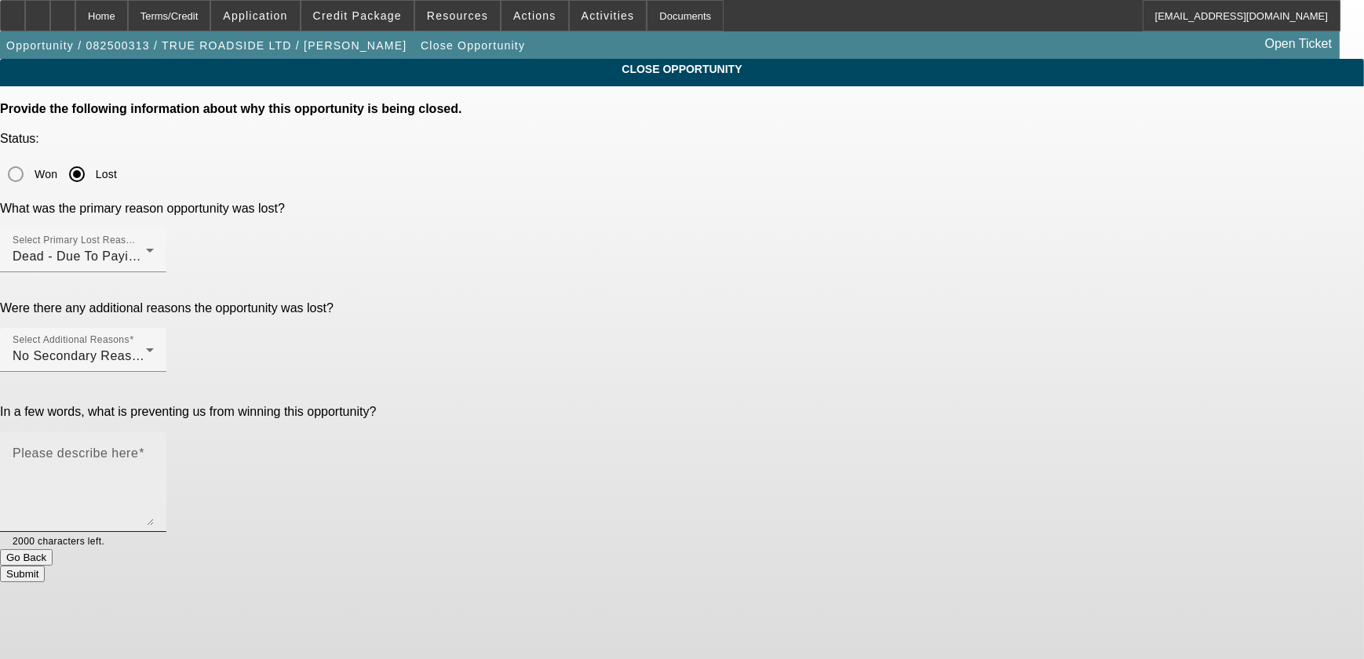
click at [154, 451] on textarea "Please describe here" at bounding box center [83, 488] width 141 height 75
type textarea "Paid 12k cash for truck."
click at [45, 566] on button "Submit" at bounding box center [22, 574] width 45 height 16
